Goal: Obtain resource: Download file/media

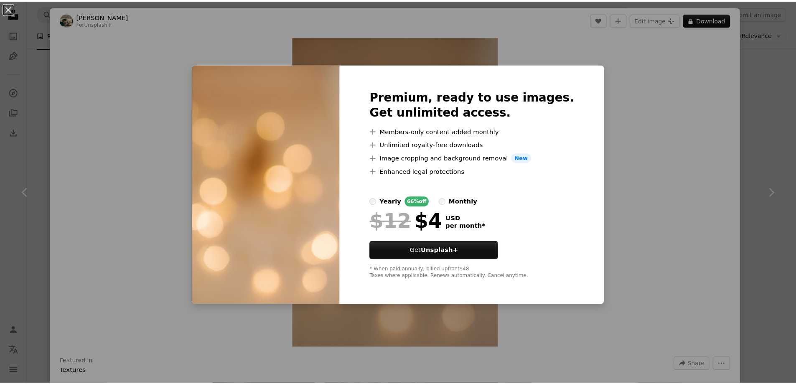
scroll to position [0, 125]
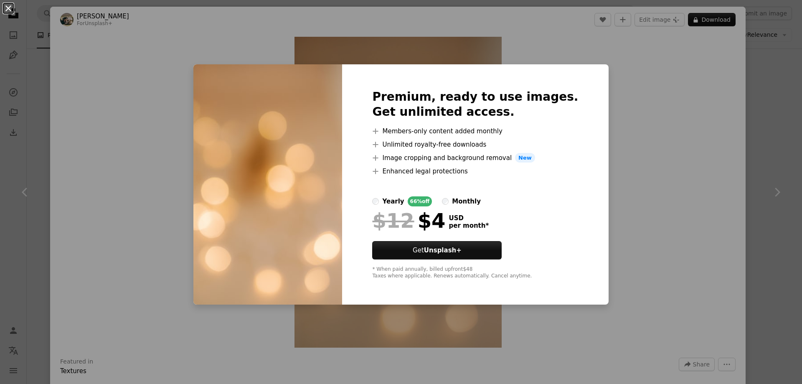
click at [7, 10] on button "An X shape" at bounding box center [8, 8] width 10 height 10
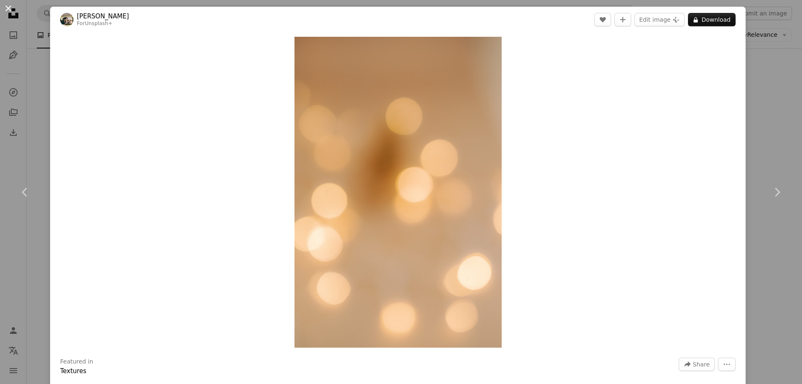
click at [8, 6] on button "An X shape" at bounding box center [8, 8] width 10 height 10
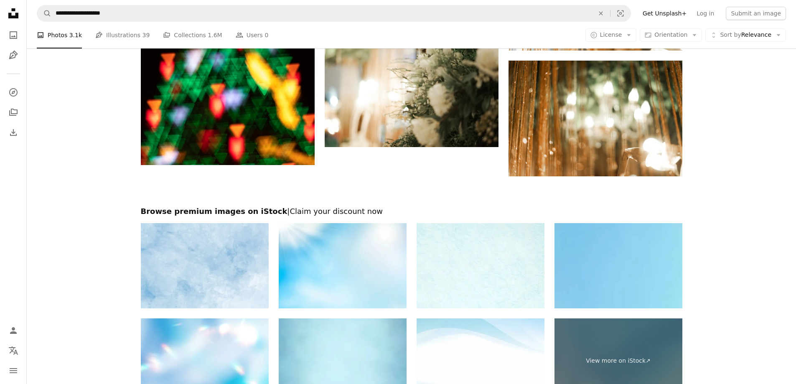
scroll to position [1294, 0]
